Goal: Task Accomplishment & Management: Use online tool/utility

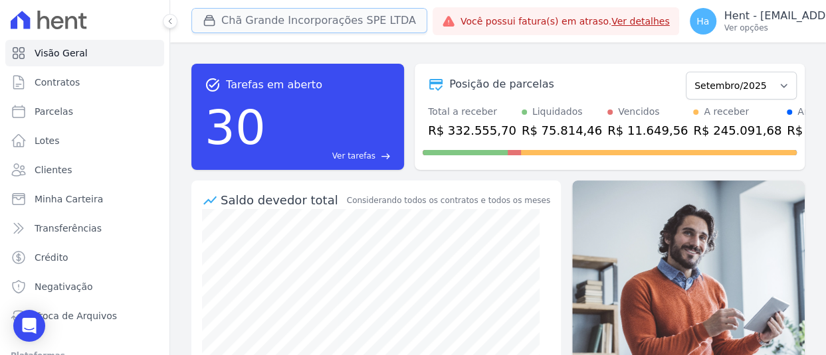
click at [291, 23] on button "Chã Grande Incorporações SPE LTDA" at bounding box center [309, 20] width 236 height 25
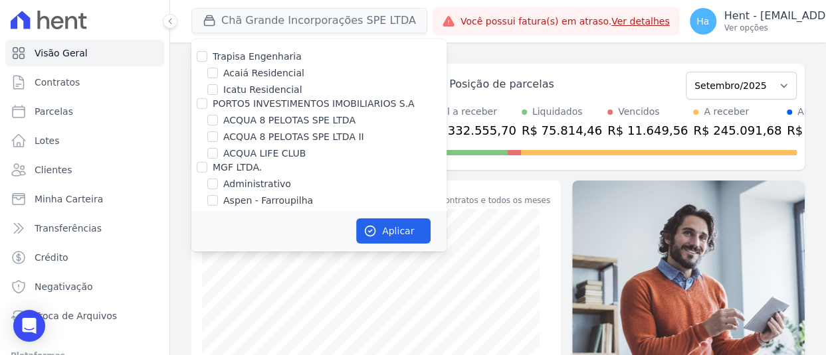
scroll to position [3234, 0]
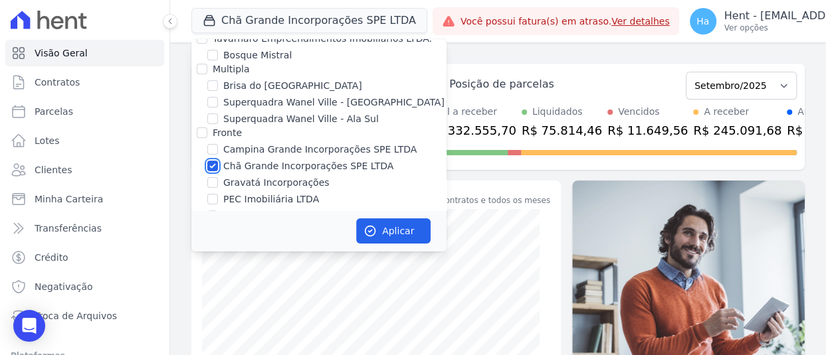
click at [212, 161] on input "Chã Grande Incorporações SPE LTDA" at bounding box center [212, 166] width 11 height 11
checkbox input "false"
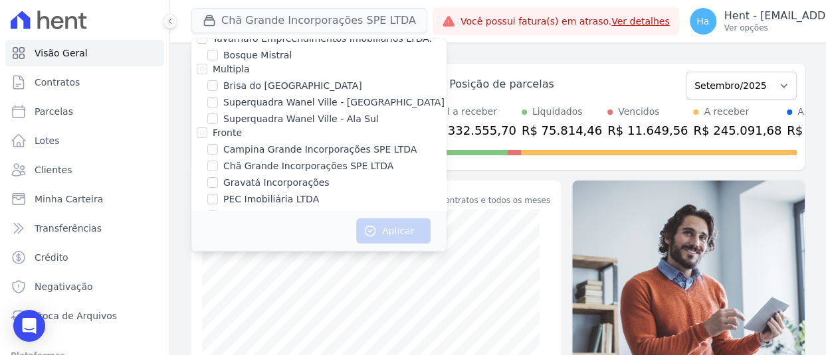
scroll to position [10052, 0]
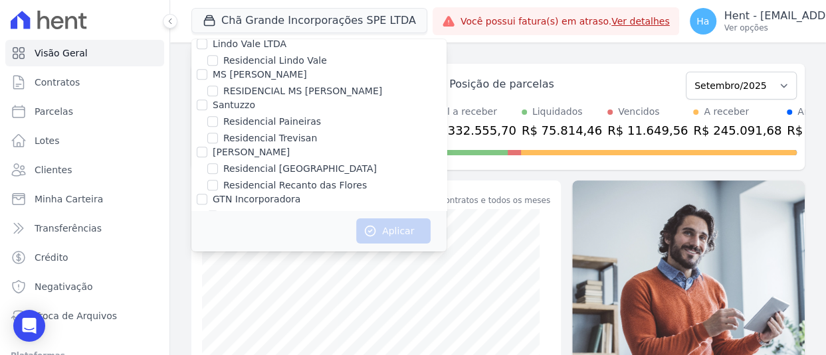
click at [199, 313] on input "Gedecon" at bounding box center [202, 318] width 11 height 11
checkbox input "true"
click at [398, 222] on button "Aplicar" at bounding box center [393, 231] width 74 height 25
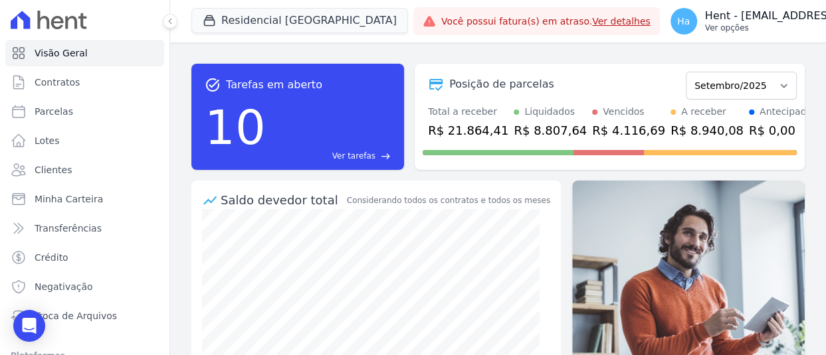
click at [705, 26] on p "Ver opções" at bounding box center [816, 28] width 222 height 11
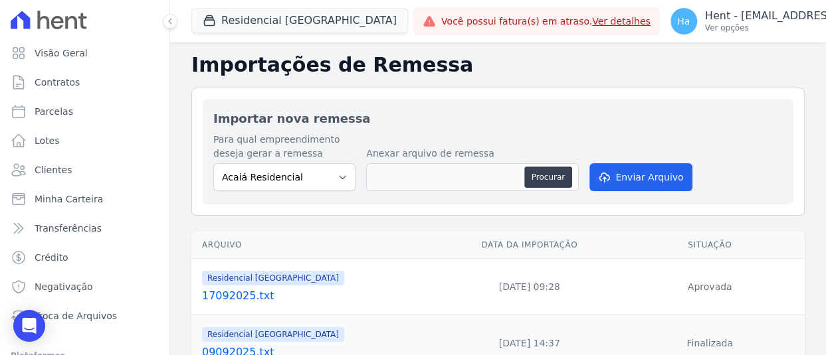
click at [241, 298] on link "17092025.txt" at bounding box center [320, 296] width 236 height 16
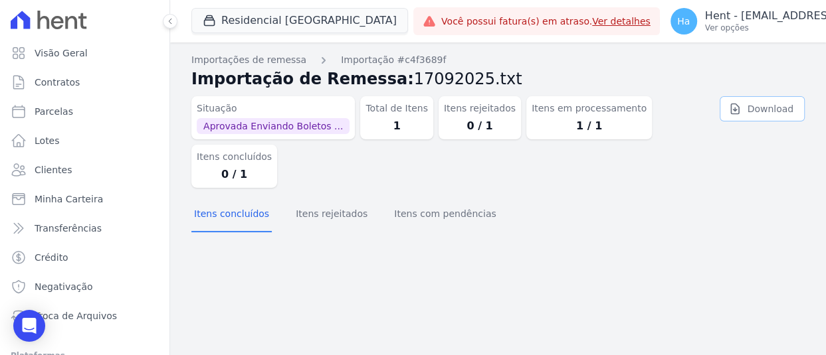
click at [790, 106] on link "Download" at bounding box center [761, 108] width 85 height 25
click at [721, 27] on p "Ver opções" at bounding box center [816, 28] width 222 height 11
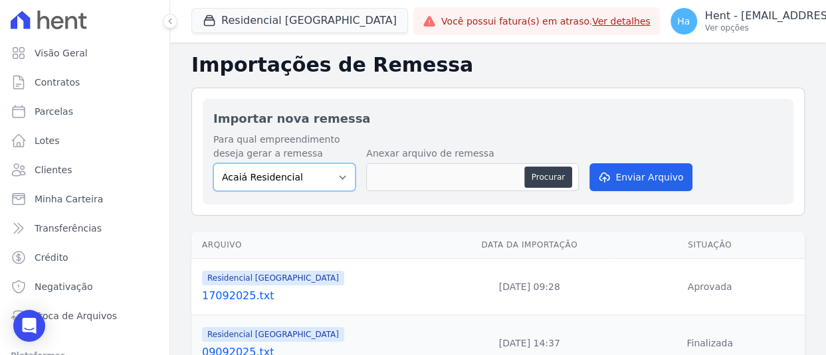
click at [314, 179] on select "Acaiá Residencial ACQUA 8 PELOTAS SPE LTDA II Administrativo AGILE ELOI MENDES …" at bounding box center [284, 177] width 142 height 28
select select "ffeafb44-8c7d-4d1c-a203-e401b74add37"
click at [213, 163] on select "Acaiá Residencial ACQUA 8 PELOTAS SPE LTDA II Administrativo AGILE ELOI MENDES …" at bounding box center [284, 177] width 142 height 28
click at [546, 185] on button "Procurar" at bounding box center [548, 177] width 48 height 21
type input "17092025.txt"
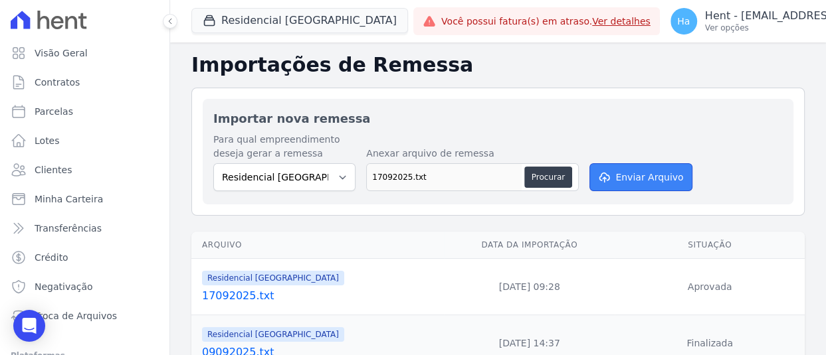
click at [656, 179] on button "Enviar Arquivo" at bounding box center [640, 177] width 102 height 28
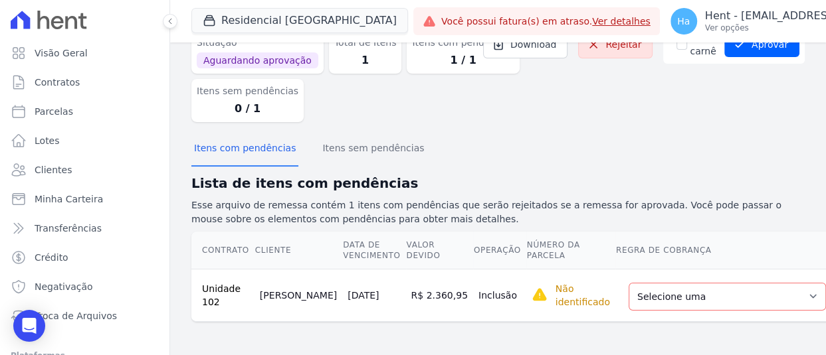
scroll to position [74, 0]
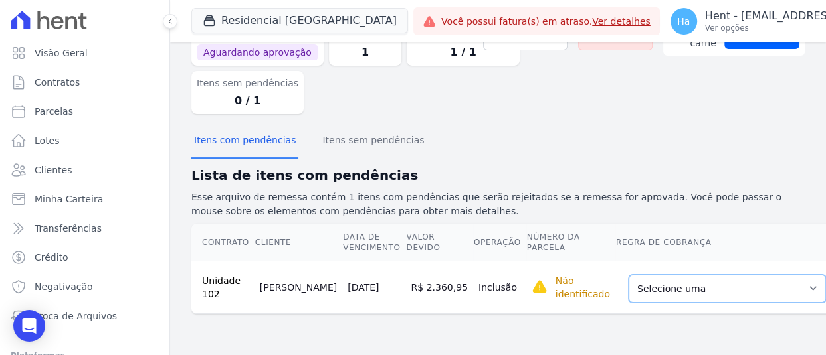
click at [633, 298] on select "Selecione uma Nova Parcela Avulsa Parcela Avulsa Existente Parcela Normal (11 X…" at bounding box center [726, 289] width 197 height 28
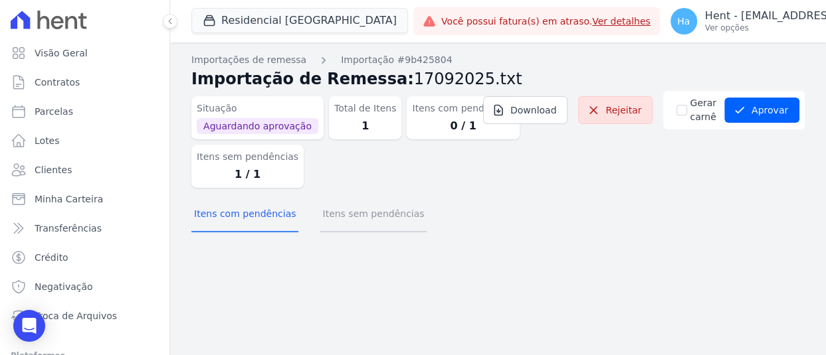
click at [392, 215] on button "Itens sem pendências" at bounding box center [372, 215] width 107 height 35
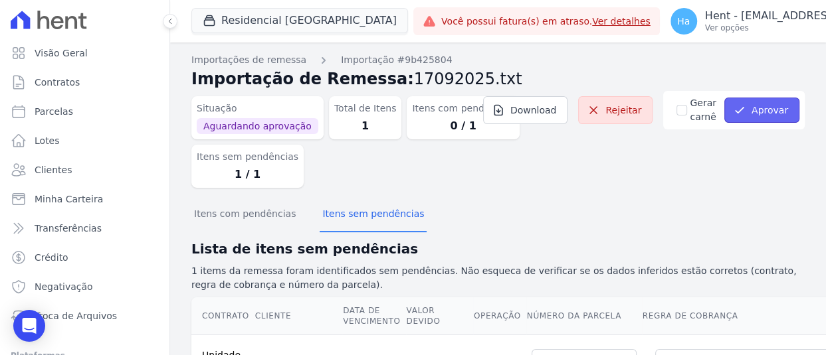
click at [745, 112] on button "Aprovar" at bounding box center [761, 110] width 75 height 25
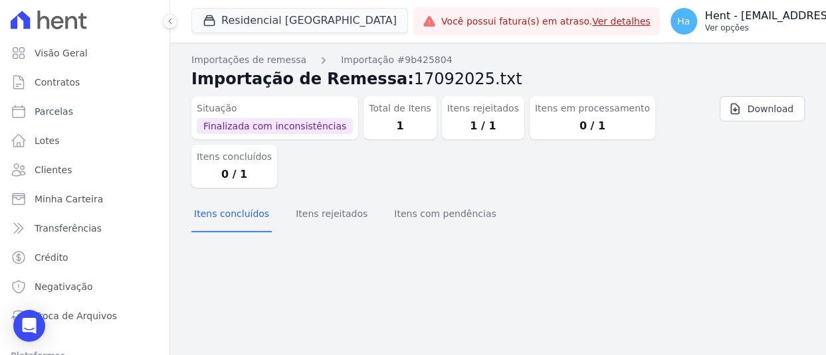
click at [724, 15] on p "Hent - [EMAIL_ADDRESS][DOMAIN_NAME]" at bounding box center [816, 15] width 222 height 13
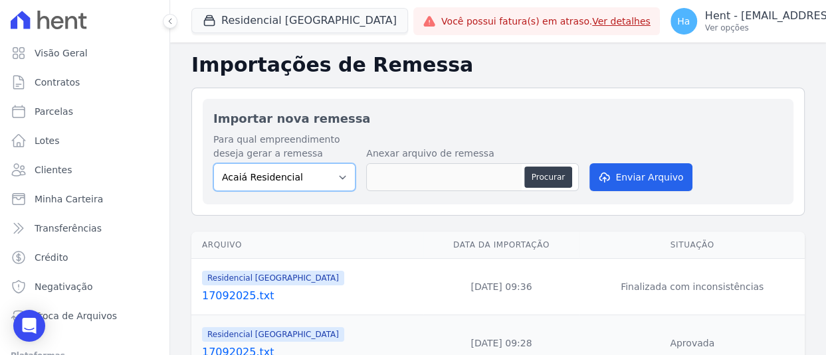
click at [337, 174] on select "Acaiá Residencial ACQUA 8 PELOTAS SPE LTDA II Administrativo AGILE ELOI MENDES …" at bounding box center [284, 177] width 142 height 28
select select "ffeafb44-8c7d-4d1c-a203-e401b74add37"
click at [213, 163] on select "Acaiá Residencial ACQUA 8 PELOTAS SPE LTDA II Administrativo AGILE ELOI MENDES …" at bounding box center [284, 177] width 142 height 28
click at [543, 183] on button "Procurar" at bounding box center [548, 177] width 48 height 21
type input "17092025.txt"
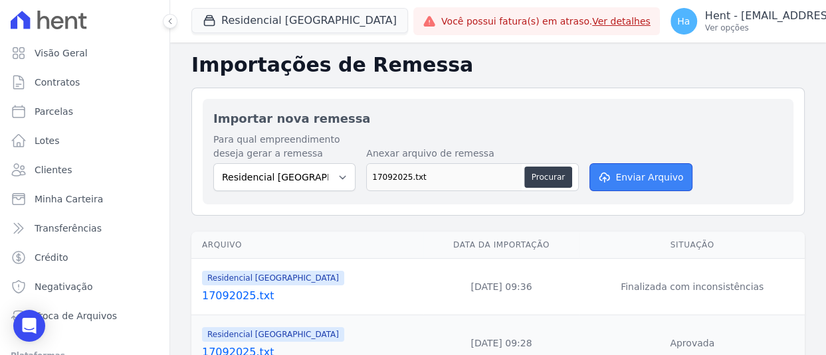
click at [631, 177] on button "Enviar Arquivo" at bounding box center [640, 177] width 102 height 28
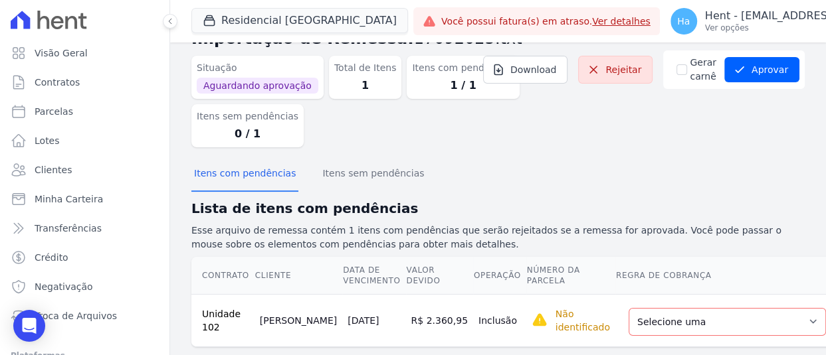
scroll to position [74, 0]
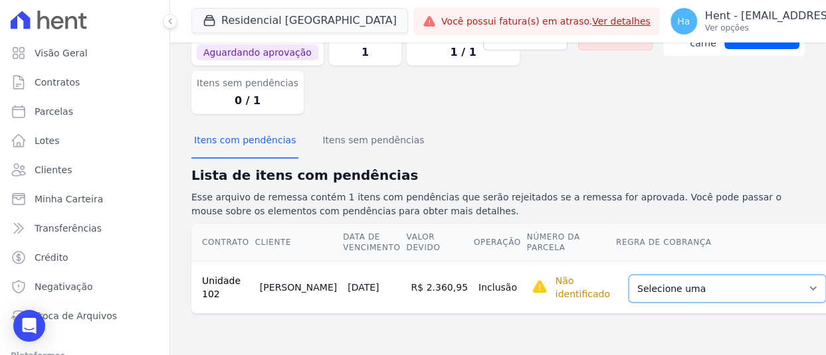
click at [729, 287] on select "Selecione uma Nova Parcela Avulsa Parcela Avulsa Existente Parcela Normal (11 X…" at bounding box center [726, 289] width 197 height 28
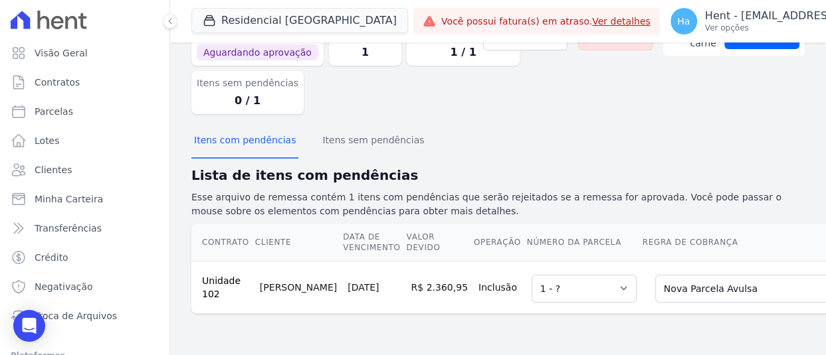
click at [503, 139] on div "Itens com pendências Itens sem pendências" at bounding box center [497, 141] width 613 height 33
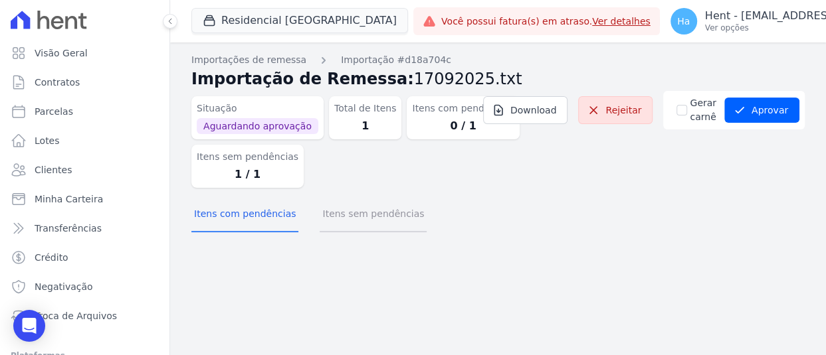
click at [372, 211] on button "Itens sem pendências" at bounding box center [372, 215] width 107 height 35
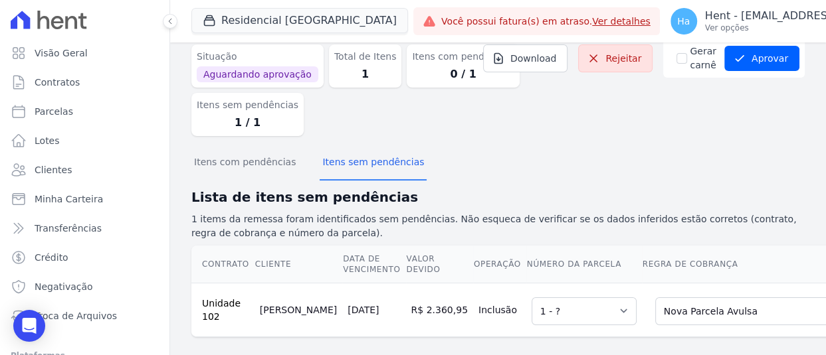
scroll to position [76, 0]
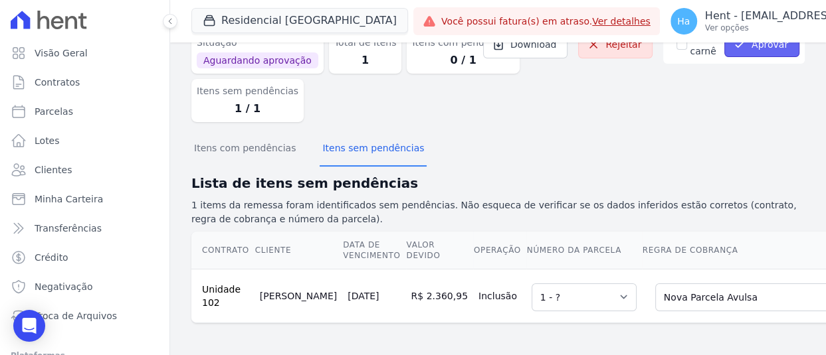
click at [748, 45] on button "Aprovar" at bounding box center [761, 44] width 75 height 25
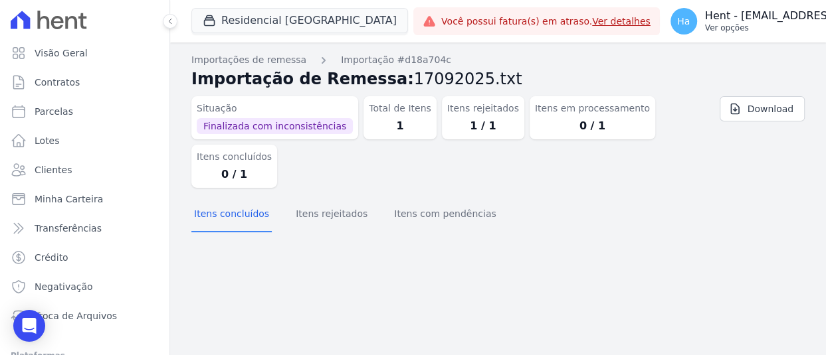
click at [705, 23] on p "Ver opções" at bounding box center [816, 28] width 222 height 11
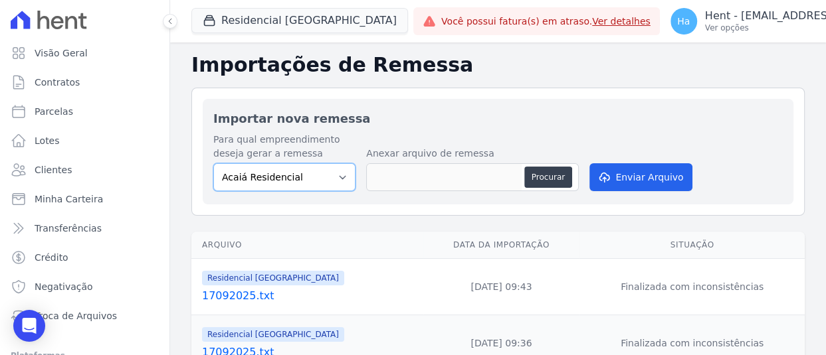
click at [292, 169] on select "Acaiá Residencial ACQUA 8 PELOTAS SPE LTDA II Administrativo AGILE ELOI MENDES …" at bounding box center [284, 177] width 142 height 28
select select "ffeafb44-8c7d-4d1c-a203-e401b74add37"
click at [213, 163] on select "Acaiá Residencial ACQUA 8 PELOTAS SPE LTDA II Administrativo AGILE ELOI MENDES …" at bounding box center [284, 177] width 142 height 28
click at [539, 174] on button "Procurar" at bounding box center [548, 177] width 48 height 21
type input "17092025.txt"
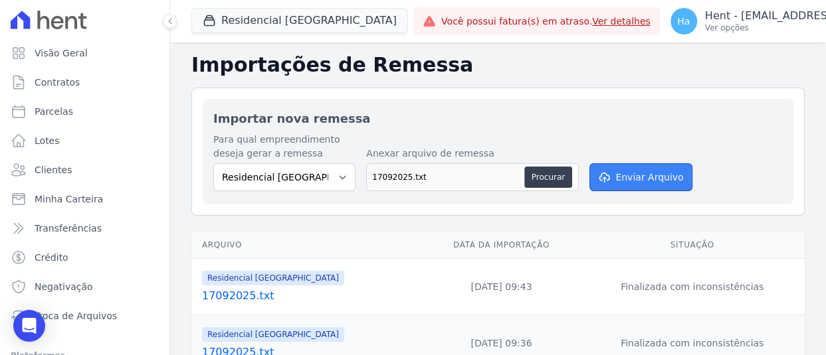
click at [647, 176] on button "Enviar Arquivo" at bounding box center [640, 177] width 102 height 28
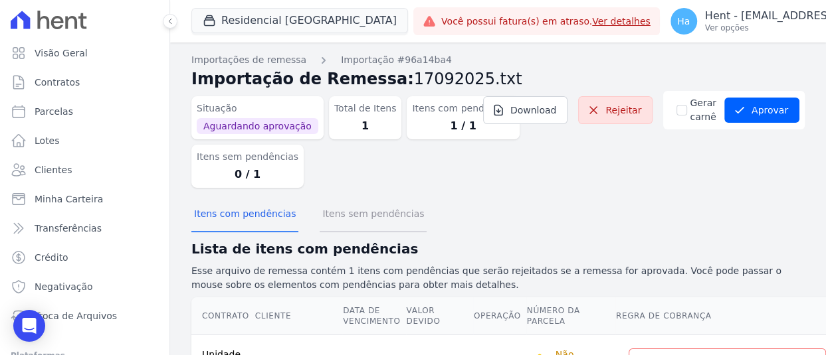
click at [350, 218] on button "Itens sem pendências" at bounding box center [372, 215] width 107 height 35
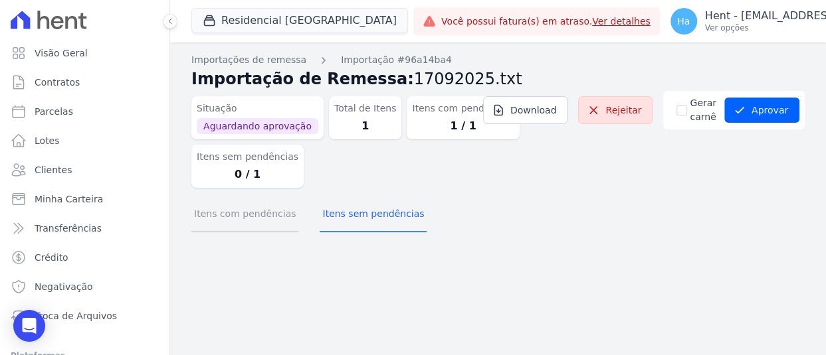
click at [231, 219] on button "Itens com pendências" at bounding box center [244, 215] width 107 height 35
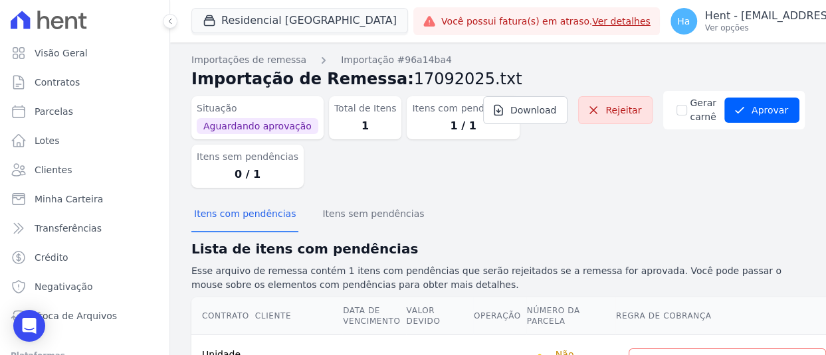
scroll to position [74, 0]
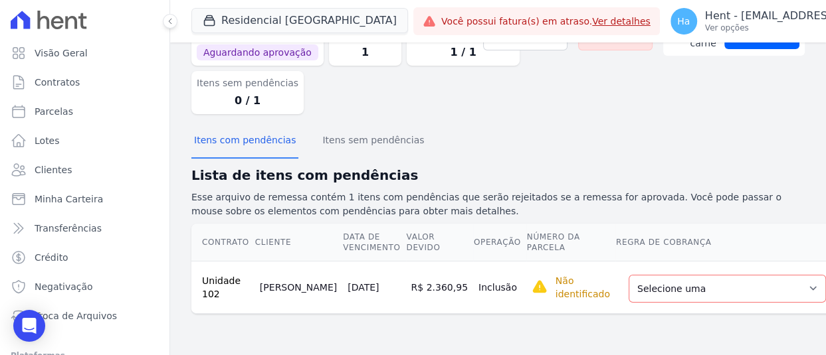
click at [697, 272] on div "Selecione uma Nova Parcela Avulsa Parcela Avulsa Existente Parcela Normal (11 X…" at bounding box center [726, 287] width 197 height 31
click at [703, 282] on select "Selecione uma Nova Parcela Avulsa Parcela Avulsa Existente Parcela Normal (11 X…" at bounding box center [726, 289] width 197 height 28
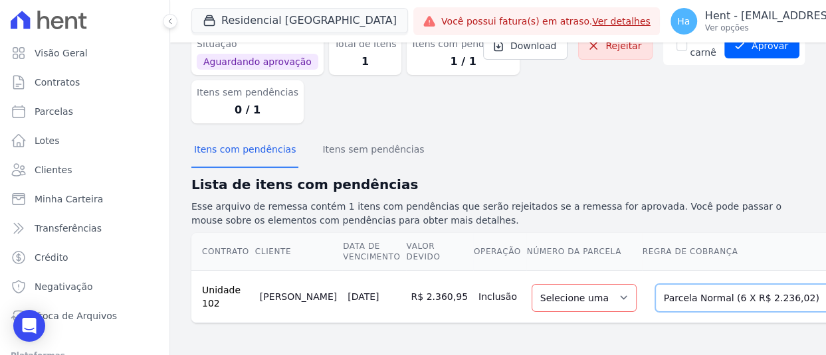
click at [699, 288] on select "Selecione uma Nova Parcela Avulsa Parcela Avulsa Existente Parcela Normal (11 X…" at bounding box center [753, 298] width 197 height 28
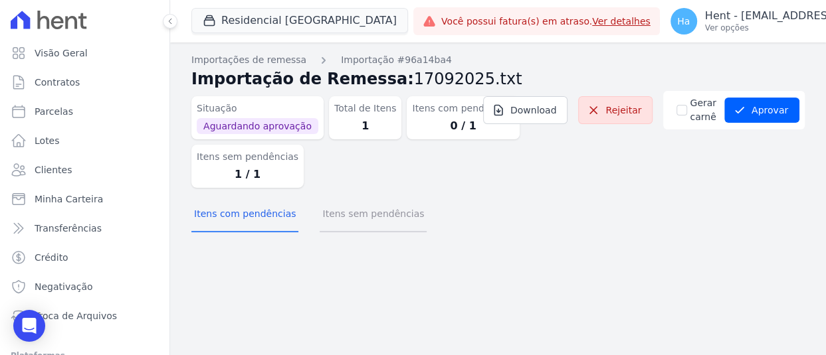
click at [359, 232] on button "Itens sem pendências" at bounding box center [372, 215] width 107 height 35
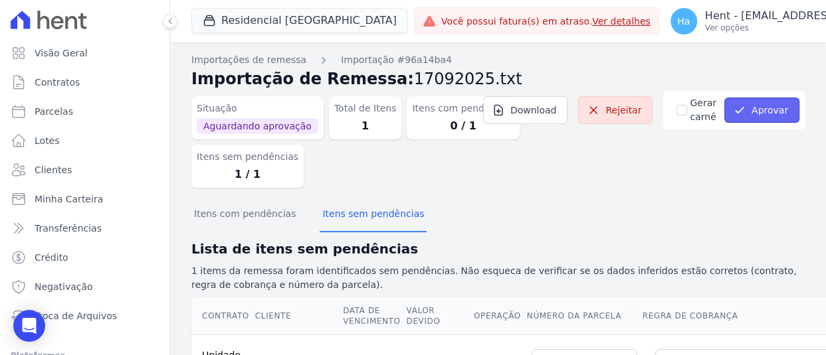
click at [757, 112] on button "Aprovar" at bounding box center [761, 110] width 75 height 25
